Goal: Find specific page/section: Find specific page/section

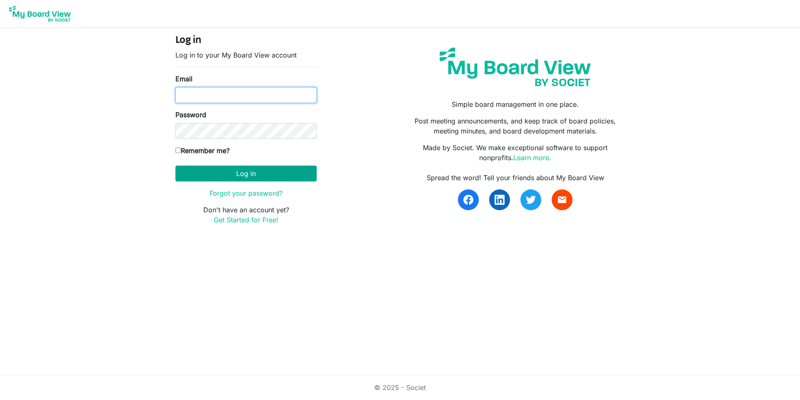
type input "pkbontempo@outlook.com"
click at [224, 170] on button "Log in" at bounding box center [245, 173] width 141 height 16
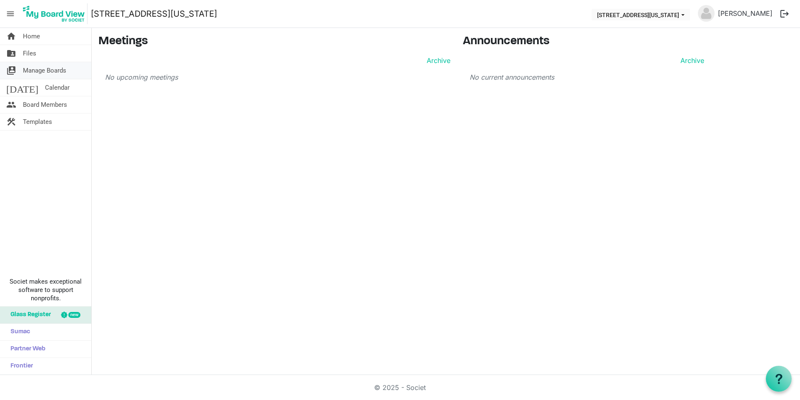
click at [42, 72] on span "Manage Boards" at bounding box center [44, 70] width 43 height 17
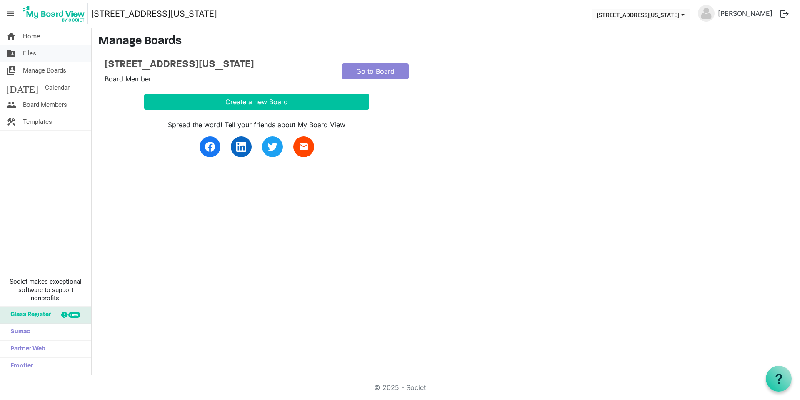
click at [28, 56] on span "Files" at bounding box center [29, 53] width 13 height 17
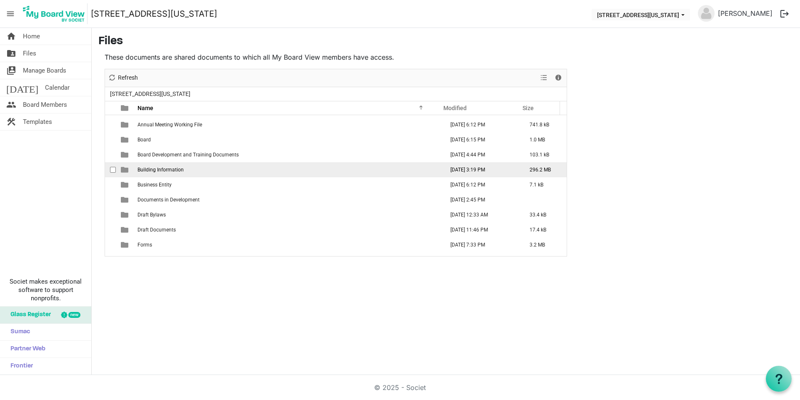
scroll to position [125, 0]
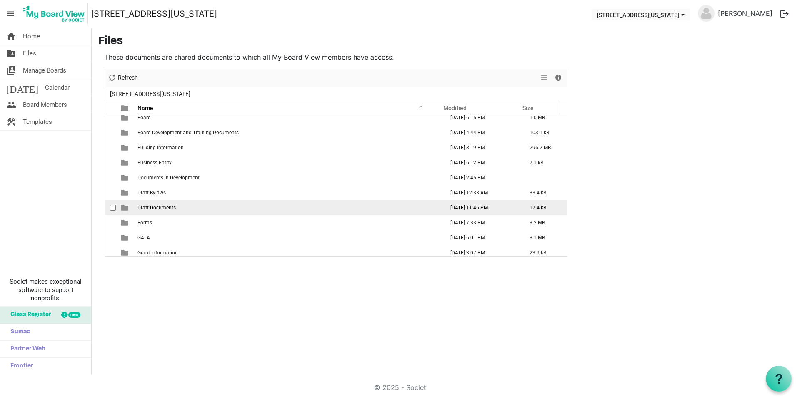
click at [216, 206] on td "Draft Documents" at bounding box center [288, 207] width 307 height 15
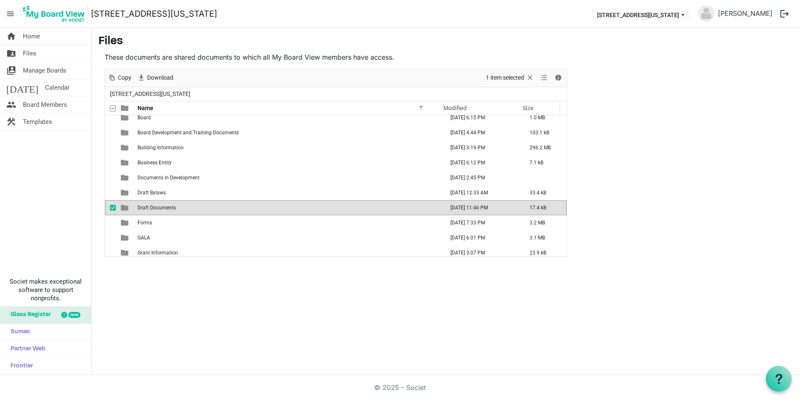
click at [157, 206] on span "Draft Documents" at bounding box center [157, 208] width 38 height 6
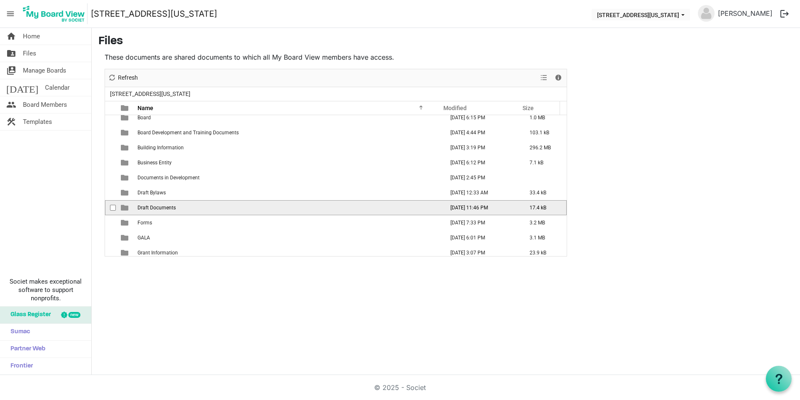
click at [164, 206] on span "Draft Documents" at bounding box center [157, 208] width 38 height 6
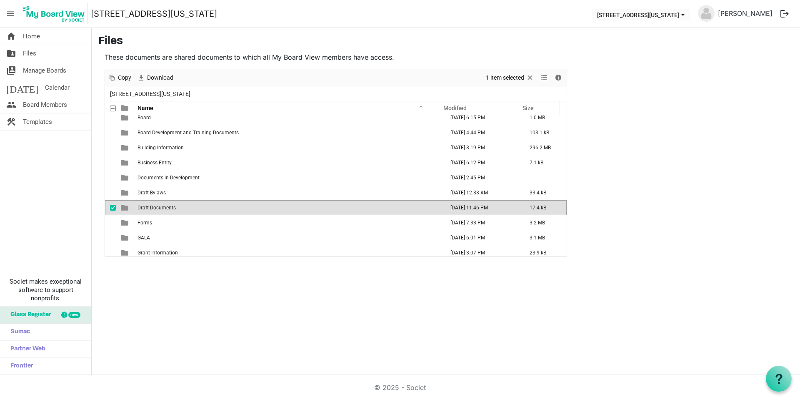
click at [164, 206] on span "Draft Documents" at bounding box center [157, 208] width 38 height 6
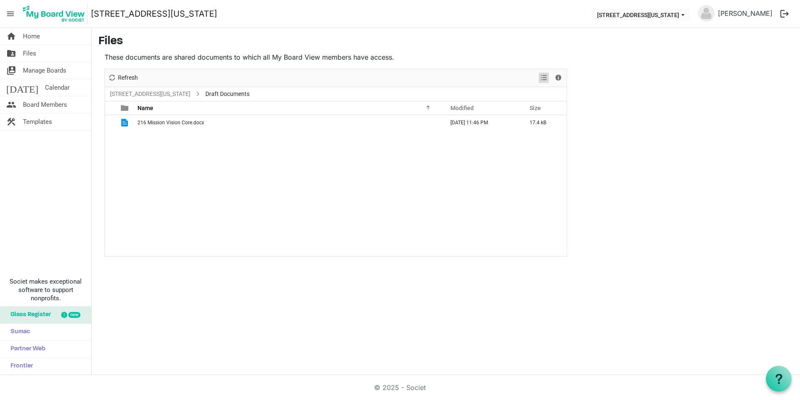
click at [543, 78] on span "View dropdownbutton" at bounding box center [544, 78] width 10 height 10
click at [558, 78] on span "Details" at bounding box center [558, 78] width 10 height 10
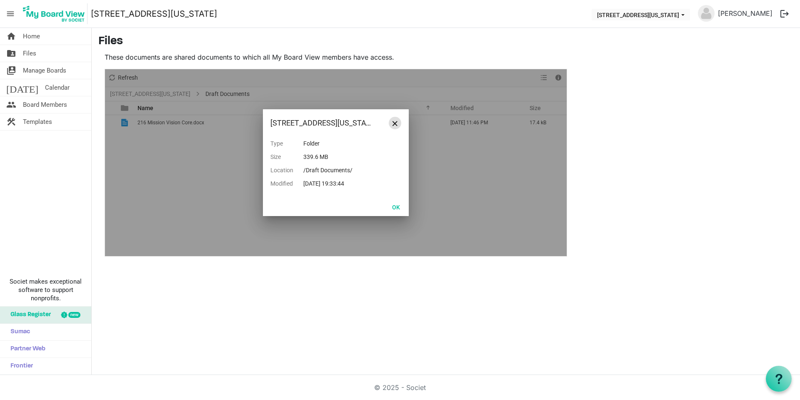
click at [395, 124] on span "Close" at bounding box center [395, 123] width 5 height 5
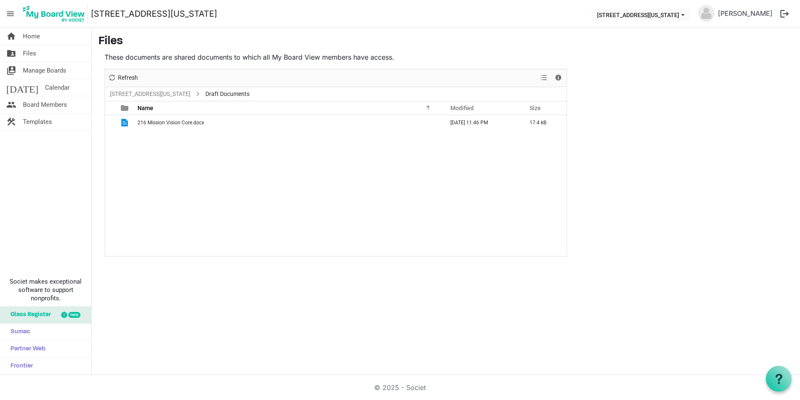
click at [366, 191] on div "216 Mission Vision Core.docx September 04, 2025 11:46 PM 17.4 kB" at bounding box center [336, 185] width 462 height 141
click at [133, 78] on span "Refresh" at bounding box center [128, 78] width 22 height 10
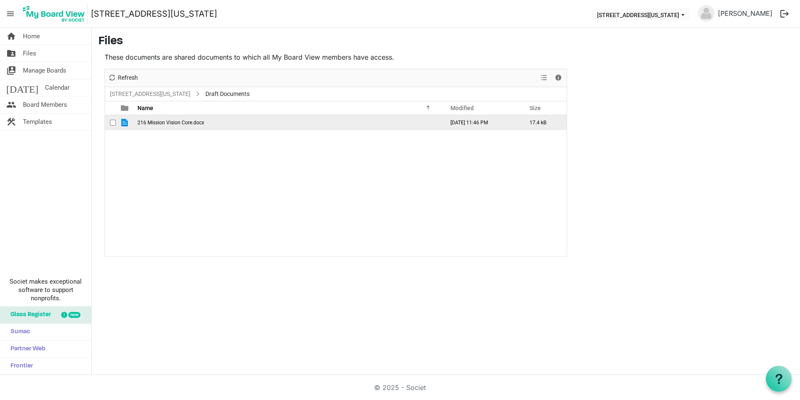
click at [145, 124] on span "216 Mission Vision Core.docx" at bounding box center [171, 123] width 67 height 6
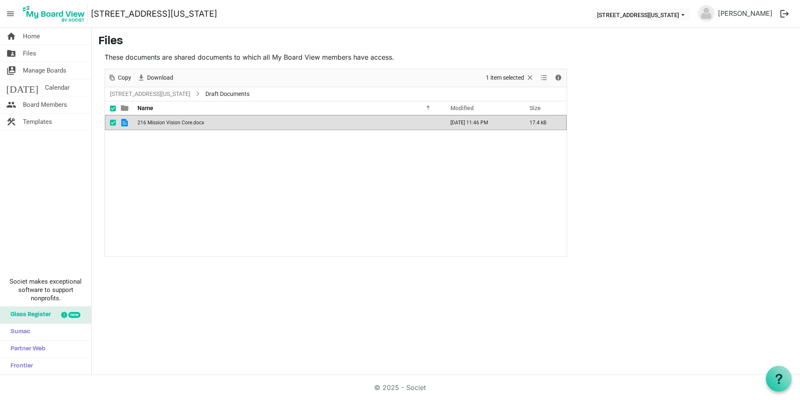
click at [658, 144] on main "Files These documents are shared documents to which all My Board View members h…" at bounding box center [446, 145] width 708 height 235
click at [36, 37] on span "Home" at bounding box center [31, 36] width 17 height 17
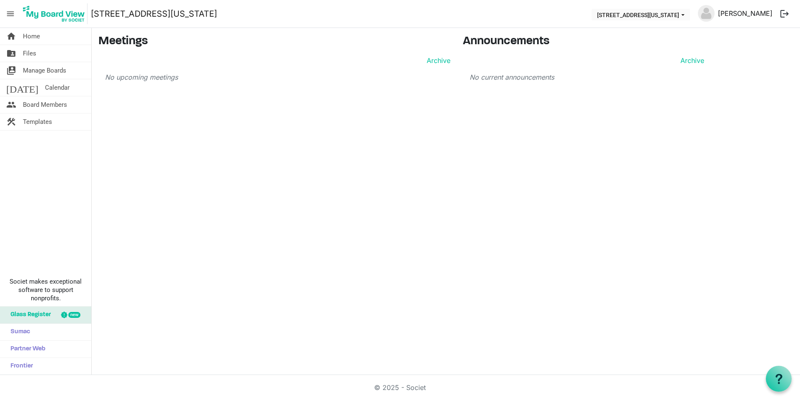
click at [758, 13] on link "[PERSON_NAME]" at bounding box center [745, 13] width 61 height 17
